Goal: Information Seeking & Learning: Find specific fact

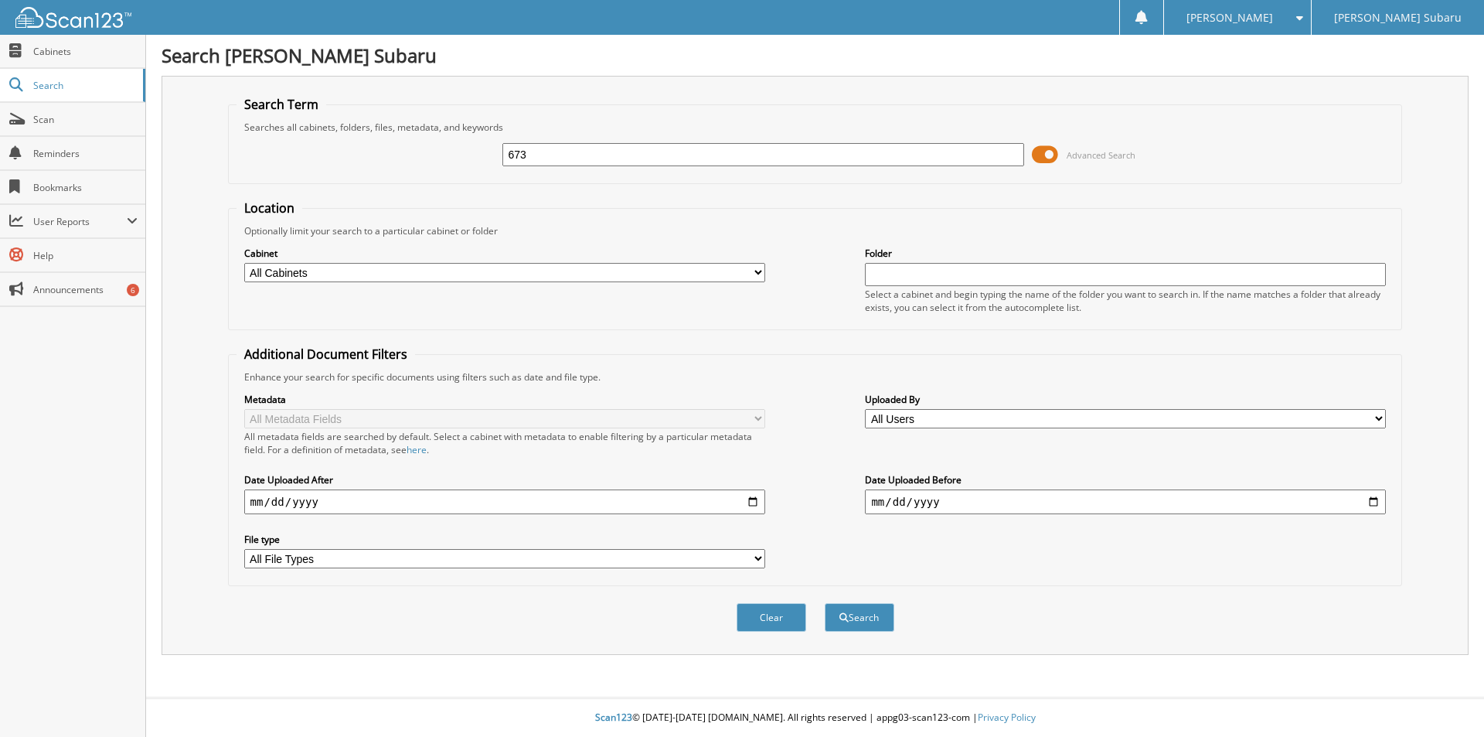
type input "673"
click at [825, 603] on button "Search" at bounding box center [860, 617] width 70 height 29
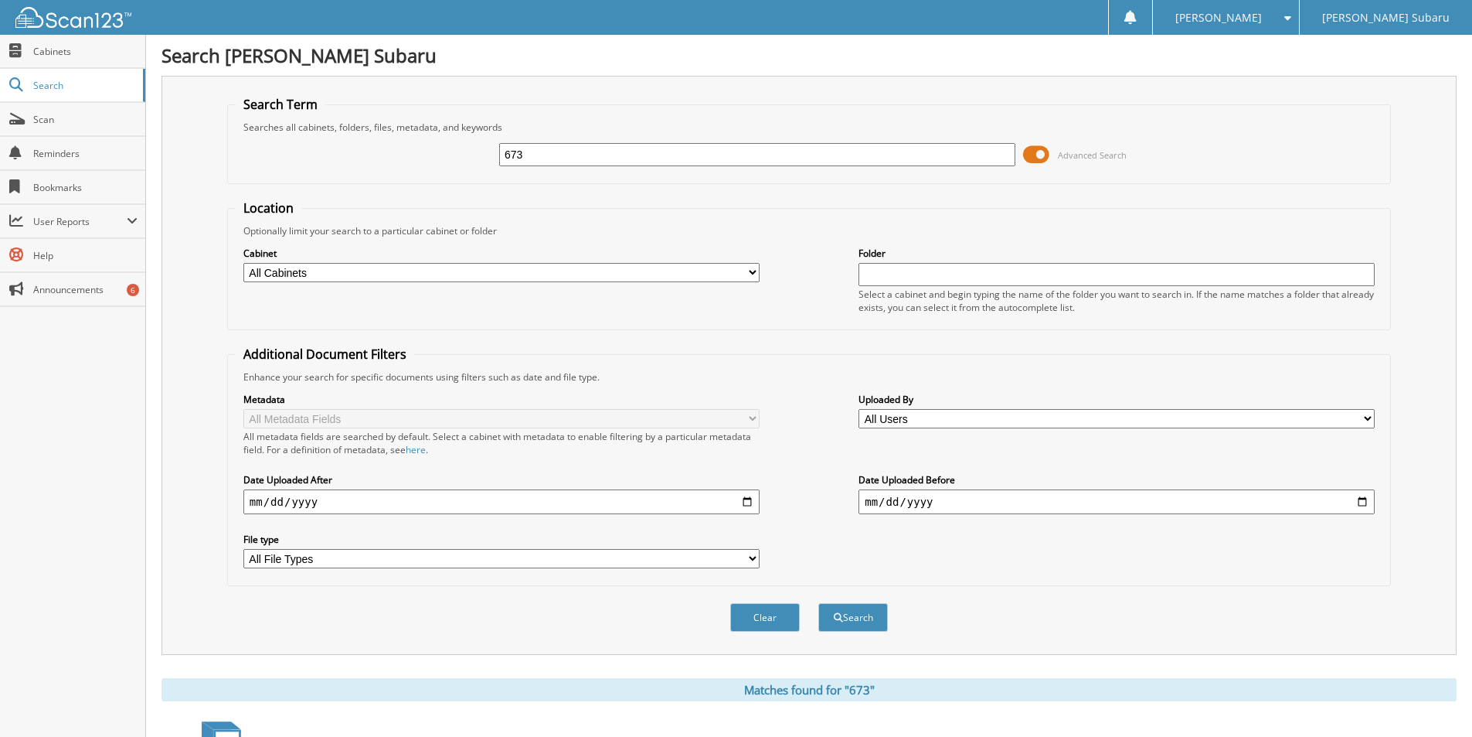
click at [319, 511] on input "date" at bounding box center [501, 501] width 516 height 25
type input "2025-08-26"
click at [783, 618] on button "Clear" at bounding box center [765, 617] width 70 height 29
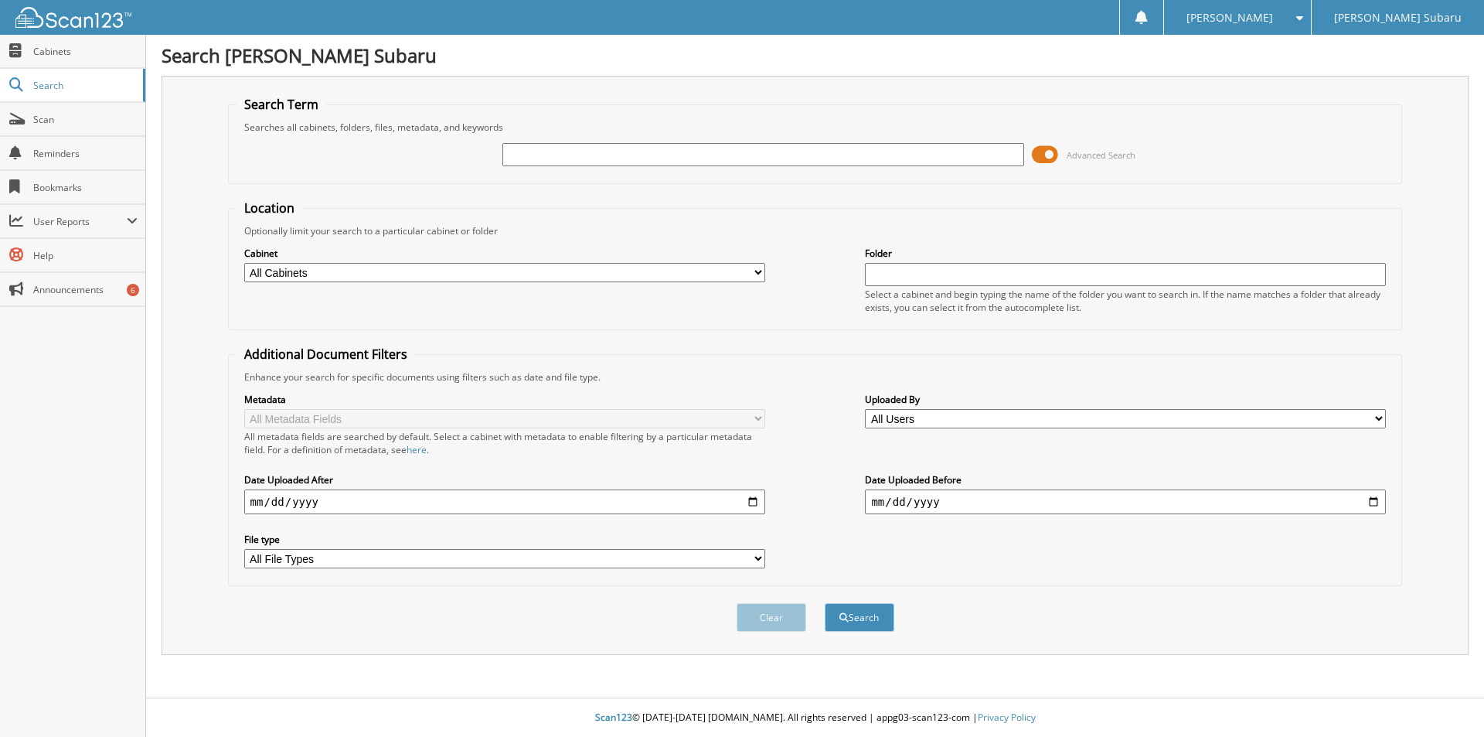
click at [686, 160] on input "text" at bounding box center [762, 154] width 521 height 23
type input "673"
click at [350, 499] on input "date" at bounding box center [504, 501] width 521 height 25
type input "2025-08-26"
click at [887, 620] on button "Search" at bounding box center [860, 617] width 70 height 29
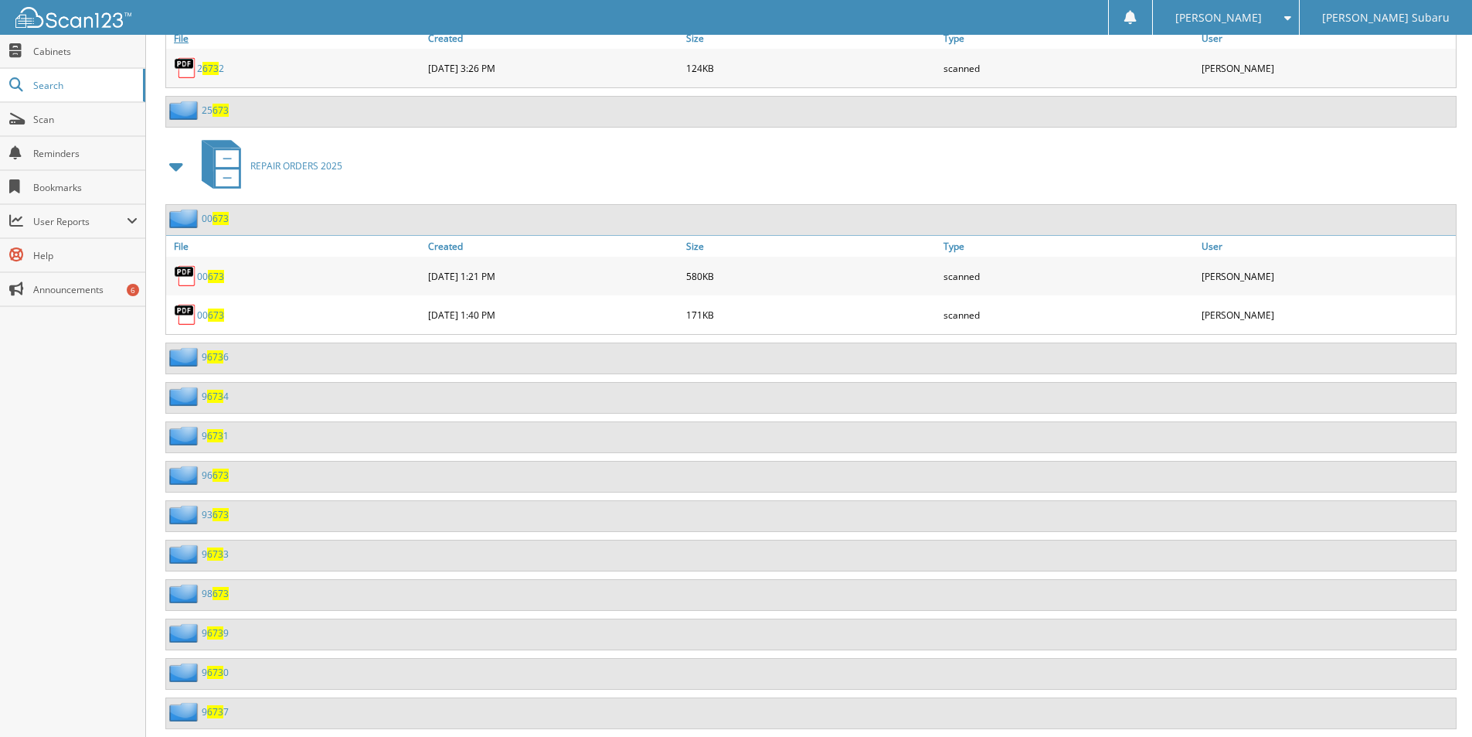
scroll to position [1778, 0]
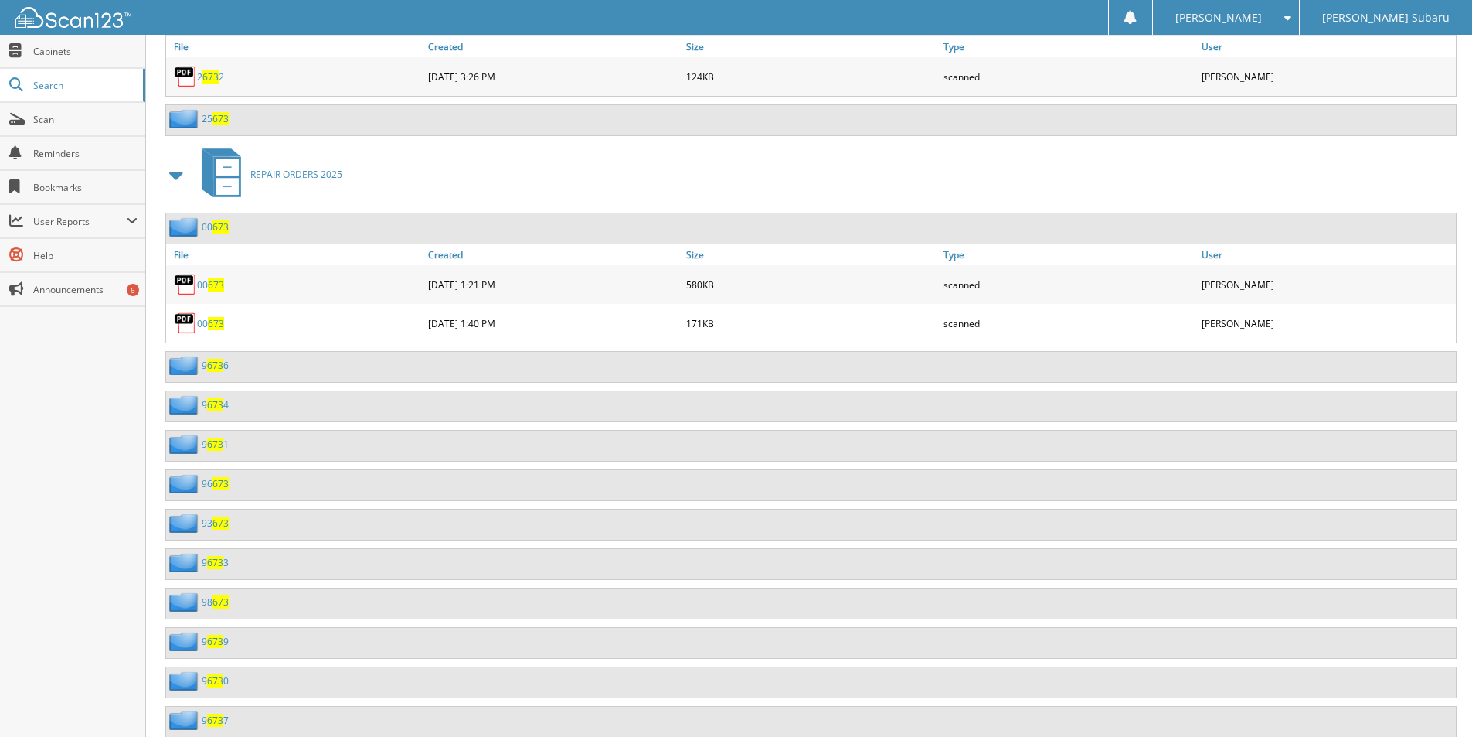
click at [213, 278] on link "00 673" at bounding box center [210, 284] width 27 height 13
